Goal: Transaction & Acquisition: Purchase product/service

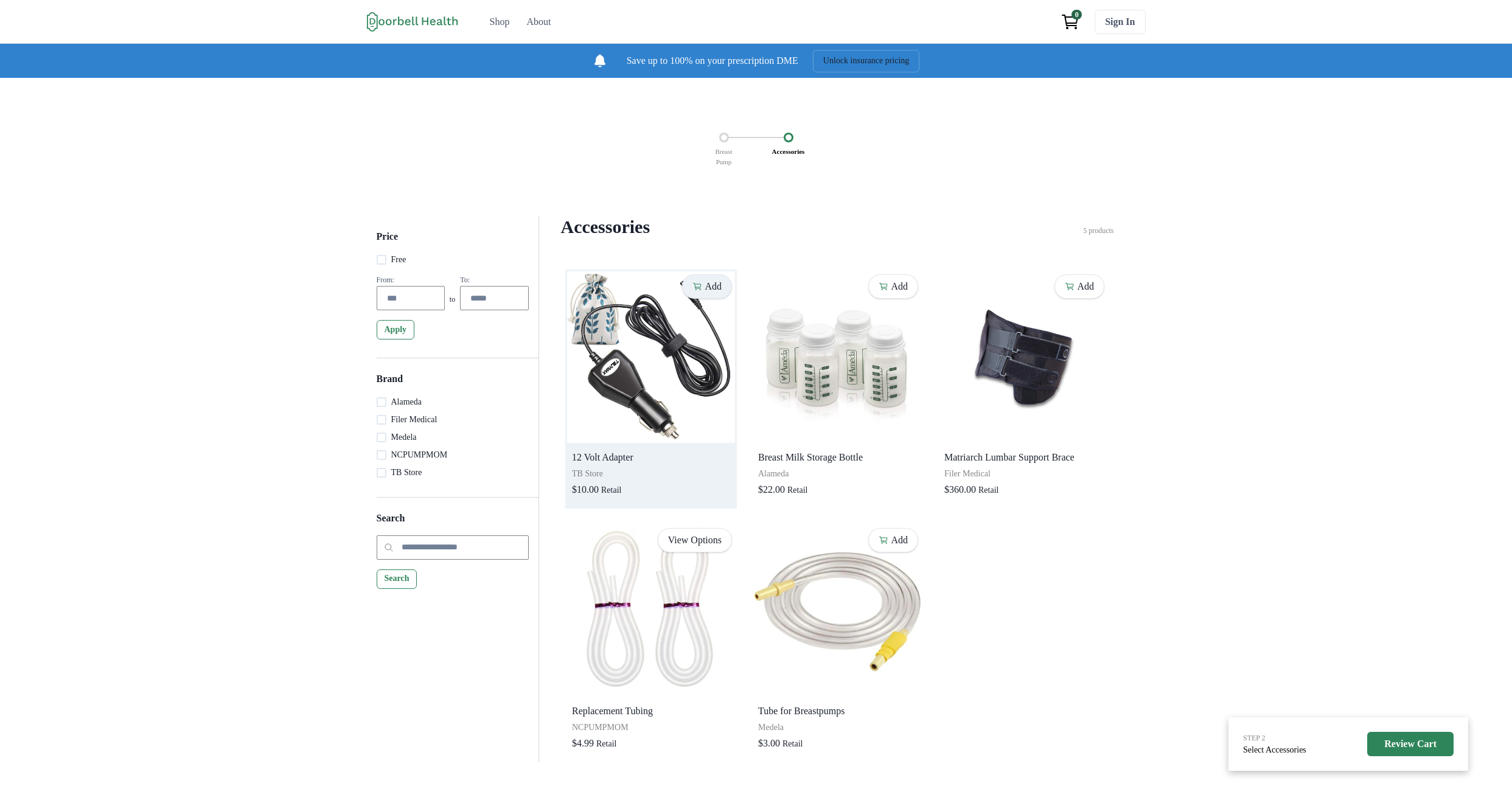
click at [717, 292] on p "Add" at bounding box center [713, 286] width 17 height 12
click at [690, 292] on p "Remove" at bounding box center [706, 286] width 32 height 12
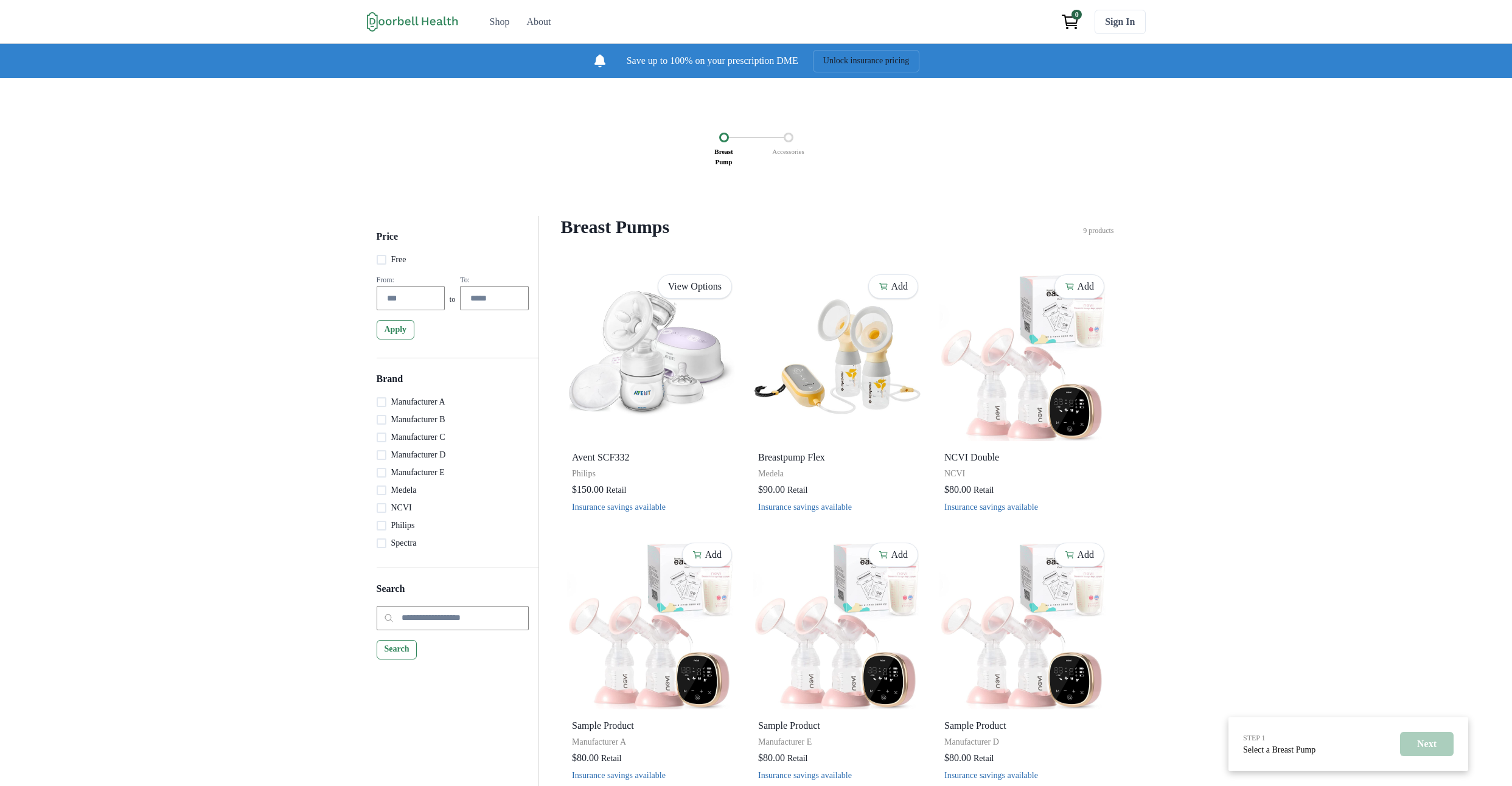
click at [895, 191] on div "STEP 1 Select a Breast Pump Next Breast Pump Accessories Price Free From: to To…" at bounding box center [756, 578] width 1512 height 1001
click at [1318, 474] on div "STEP 1 Select a Breast Pump Next Breast Pump Accessories Price Free From: to To…" at bounding box center [756, 578] width 1512 height 1001
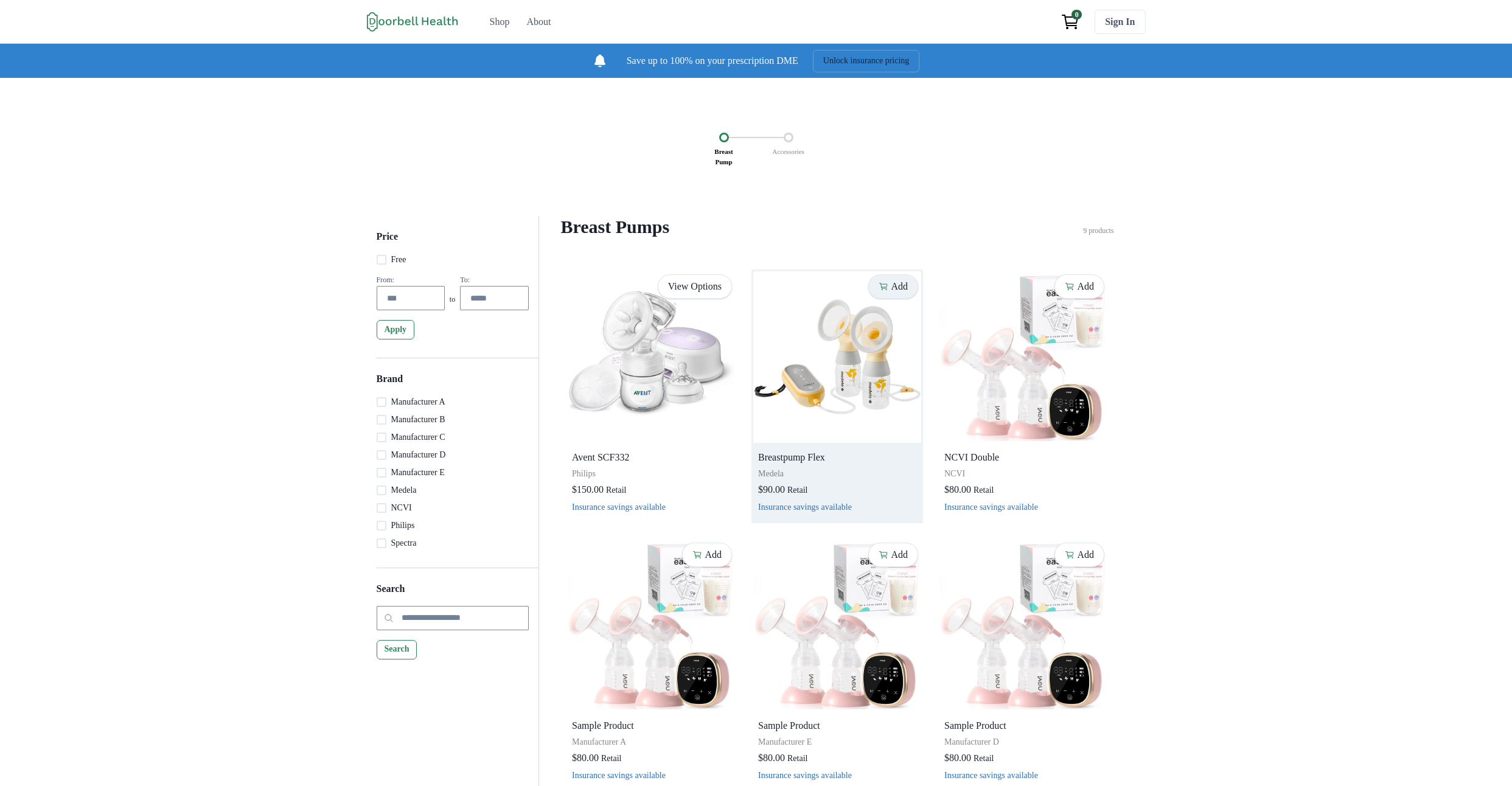
click at [883, 299] on button "Add" at bounding box center [893, 286] width 50 height 24
click at [885, 292] on p "Remove" at bounding box center [892, 286] width 32 height 12
click at [1305, 424] on div "Breast Pump Accessories Price Free From: to To: Apply Brand Manufacturer A Manu…" at bounding box center [756, 578] width 1512 height 1001
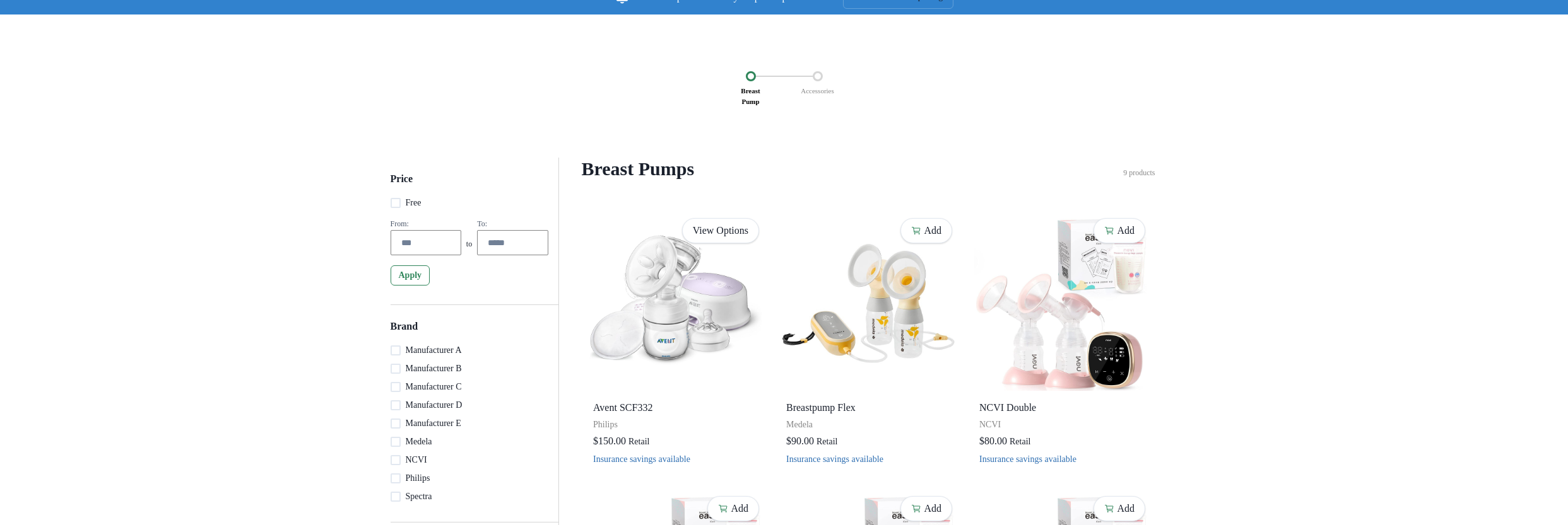
scroll to position [76, 0]
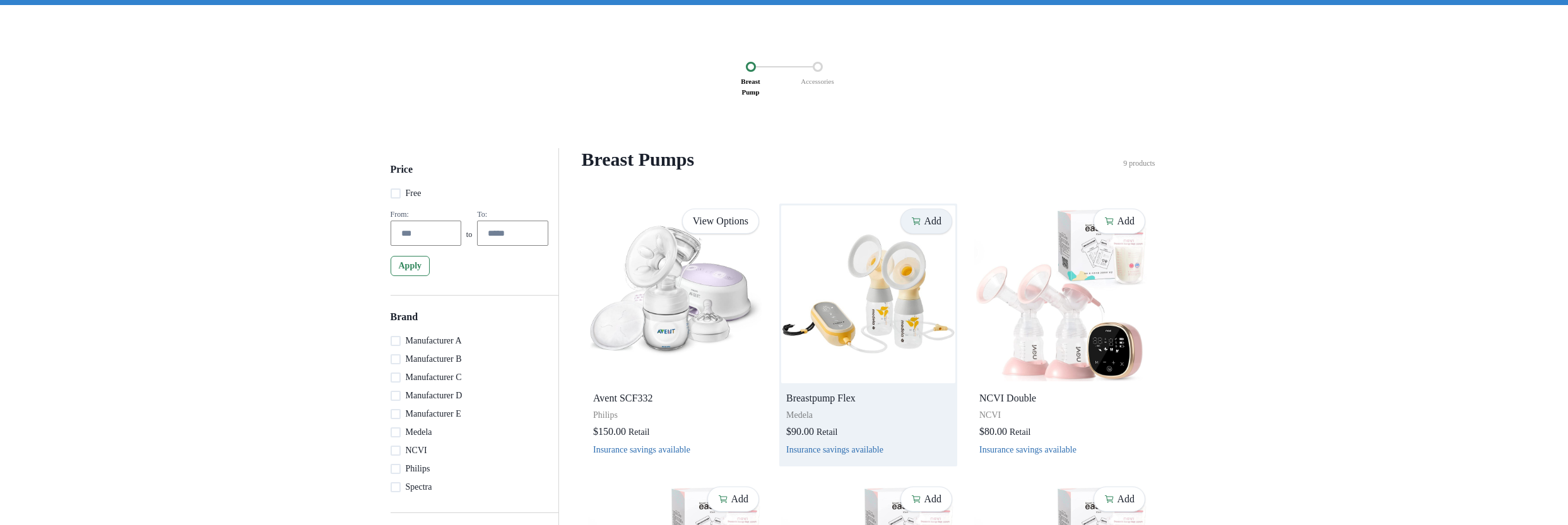
click at [902, 234] on button "Add" at bounding box center [926, 221] width 52 height 25
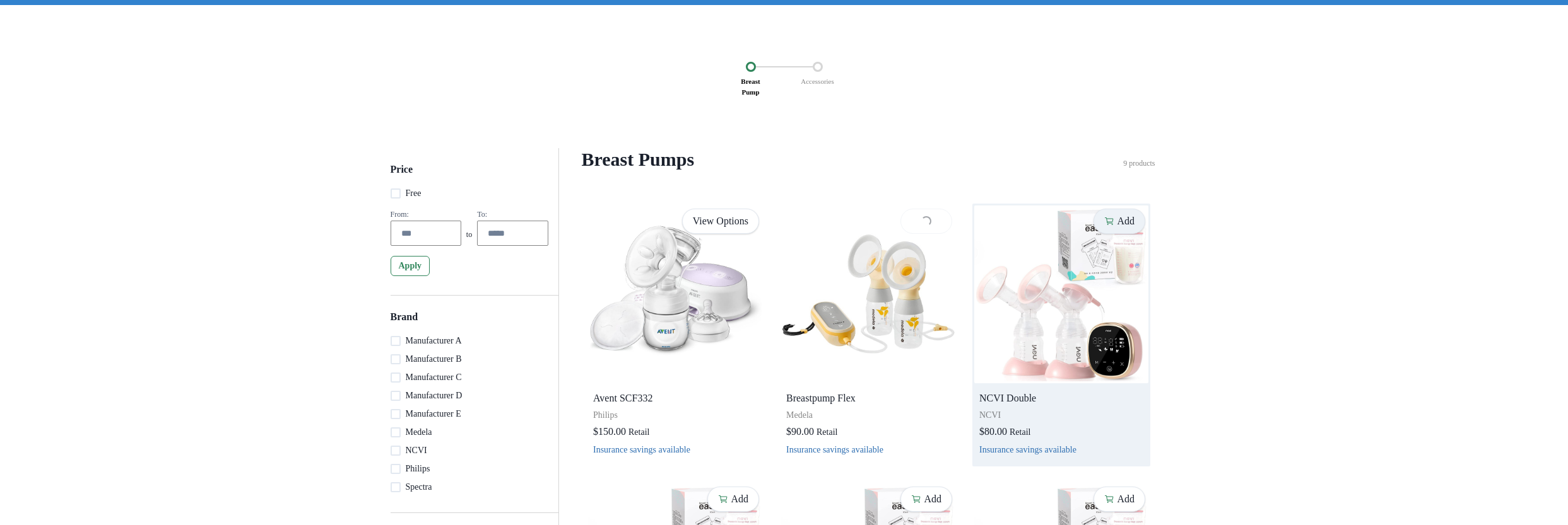
click at [1106, 224] on icon "button" at bounding box center [1110, 221] width 8 height 6
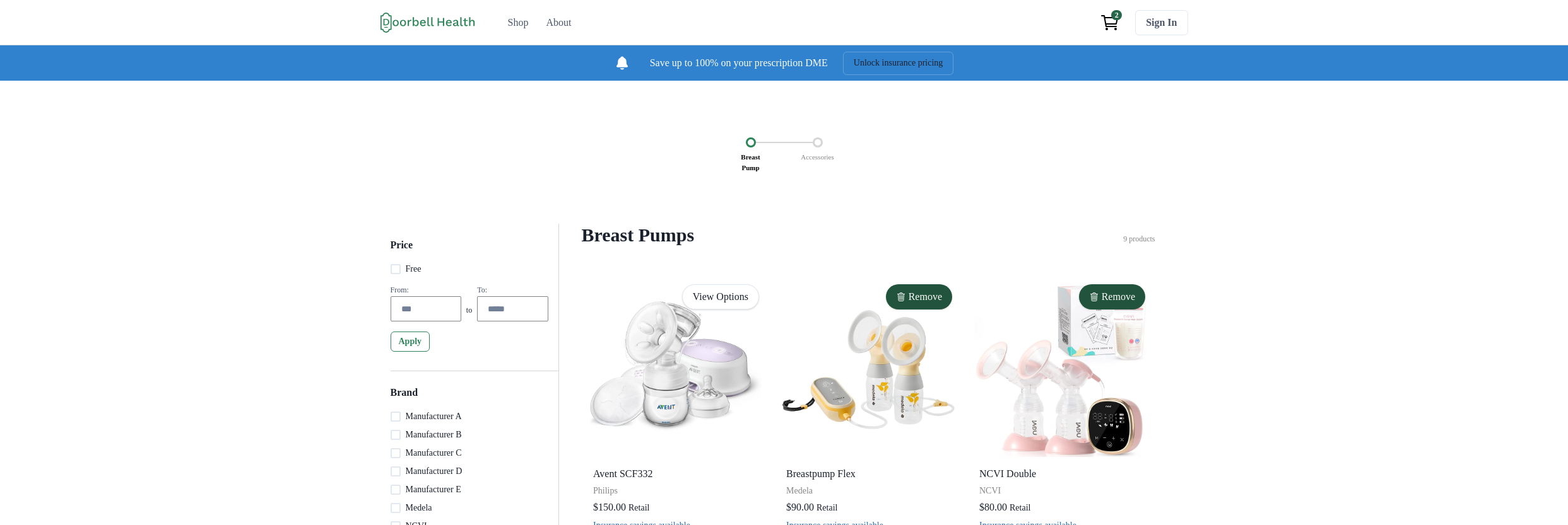
scroll to position [76, 0]
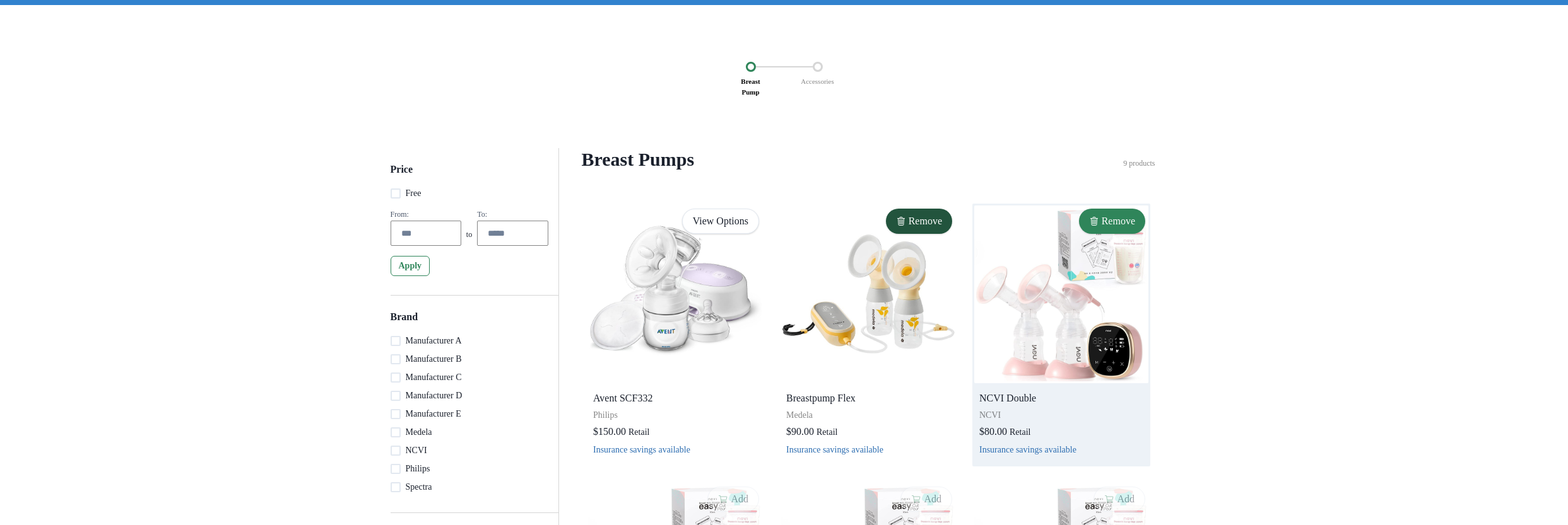
click at [1108, 234] on button "Remove" at bounding box center [1112, 221] width 66 height 25
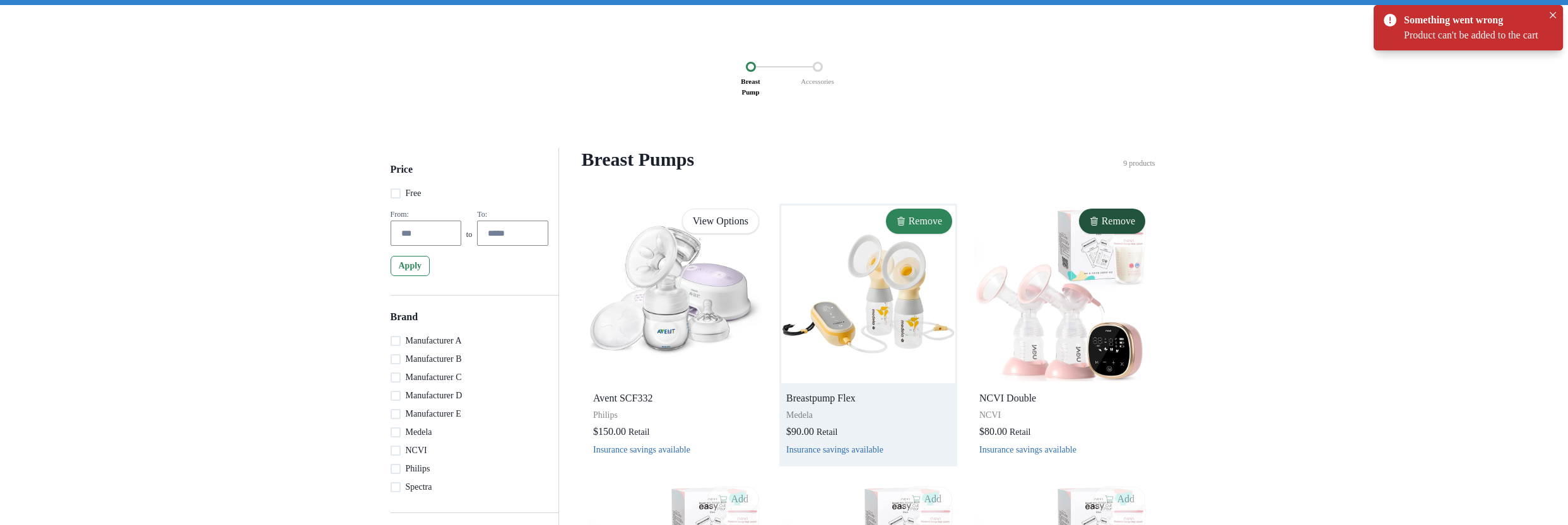
click at [925, 227] on p "Remove" at bounding box center [925, 221] width 33 height 12
